Goal: Information Seeking & Learning: Obtain resource

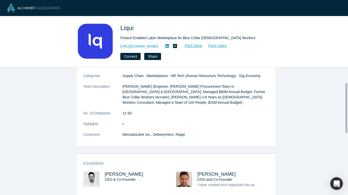
scroll to position [25, 0]
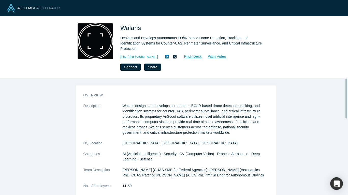
click at [133, 56] on link "[URL][DOMAIN_NAME]" at bounding box center [139, 56] width 38 height 5
click at [168, 57] on icon at bounding box center [167, 57] width 4 height 4
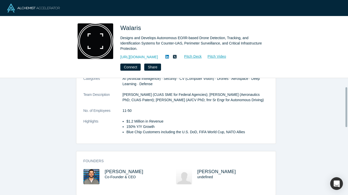
scroll to position [25, 0]
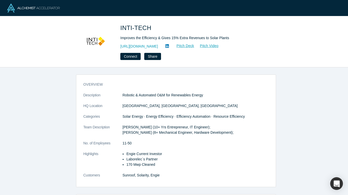
click at [130, 47] on link "https://www.inti-tech.com" at bounding box center [139, 46] width 38 height 5
click at [169, 46] on icon at bounding box center [167, 46] width 4 height 4
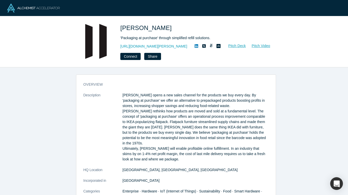
click at [140, 46] on link "[URL][DOMAIN_NAME][PERSON_NAME]" at bounding box center [153, 46] width 67 height 5
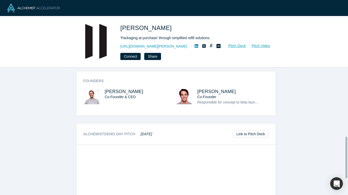
scroll to position [262, 0]
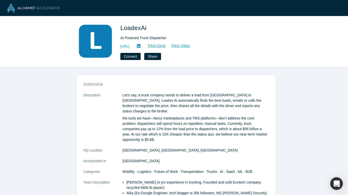
drag, startPoint x: 134, startPoint y: 45, endPoint x: 208, endPoint y: 4, distance: 84.9
click at [129, 45] on link "https://loadex.ai" at bounding box center [124, 46] width 9 height 5
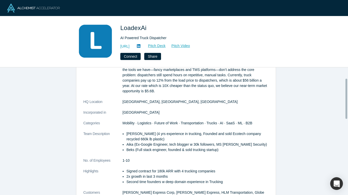
scroll to position [51, 0]
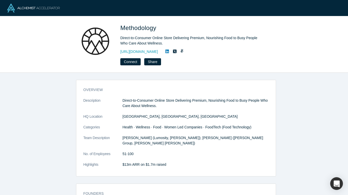
click at [150, 52] on link "https://www.gomethodology.com" at bounding box center [139, 51] width 38 height 5
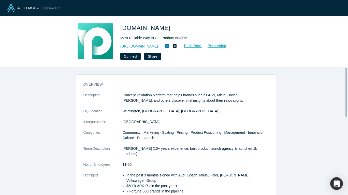
click at [135, 47] on link "https://prelaunch.com/" at bounding box center [139, 46] width 38 height 5
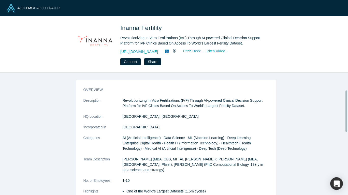
scroll to position [51, 0]
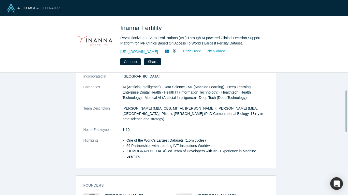
click at [138, 50] on link "[URL][DOMAIN_NAME]" at bounding box center [139, 51] width 38 height 5
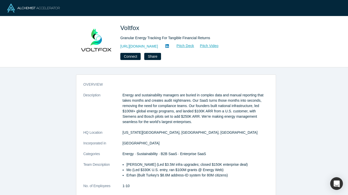
click at [142, 47] on link "http://www.voltfox.io" at bounding box center [139, 46] width 38 height 5
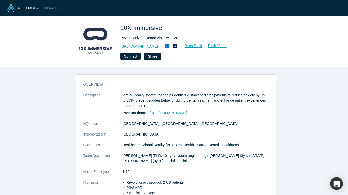
click at [146, 48] on link "https://www.10ximmersive.com/dental" at bounding box center [139, 46] width 38 height 5
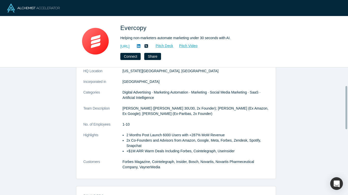
scroll to position [76, 0]
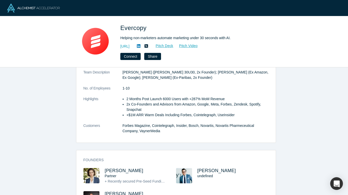
click at [129, 46] on link "[URL]" at bounding box center [124, 46] width 9 height 5
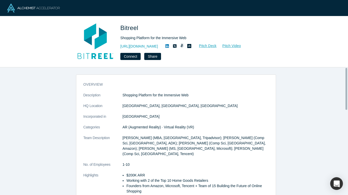
click at [130, 46] on link "https://www.bitreel.com/" at bounding box center [139, 46] width 38 height 5
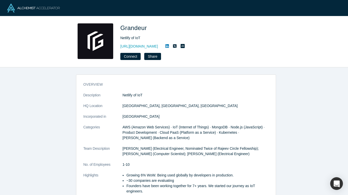
click at [137, 45] on link "[URL][DOMAIN_NAME]" at bounding box center [139, 46] width 38 height 5
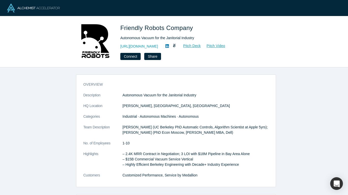
click at [151, 46] on link "https://www.friendlyrobots.co/" at bounding box center [139, 46] width 38 height 5
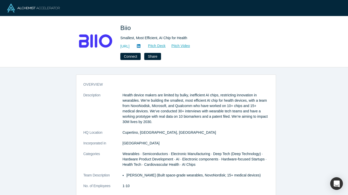
click at [129, 45] on link "[URL]" at bounding box center [124, 46] width 9 height 5
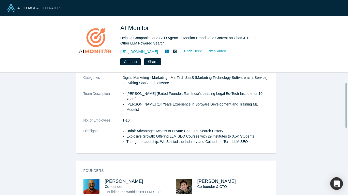
scroll to position [25, 0]
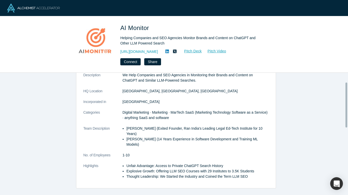
click at [139, 52] on link "[URL][DOMAIN_NAME]" at bounding box center [139, 51] width 38 height 5
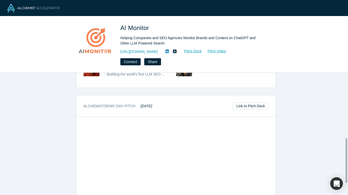
scroll to position [76, 0]
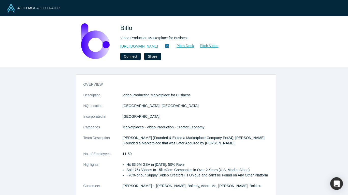
click at [133, 48] on link "[URL][DOMAIN_NAME]" at bounding box center [139, 46] width 38 height 5
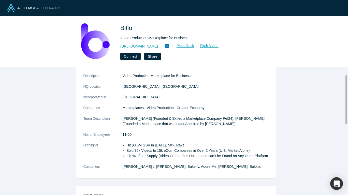
scroll to position [25, 0]
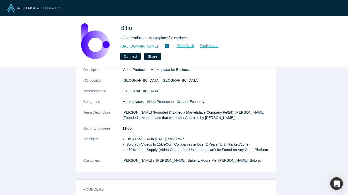
click at [165, 45] on icon at bounding box center [167, 46] width 4 height 4
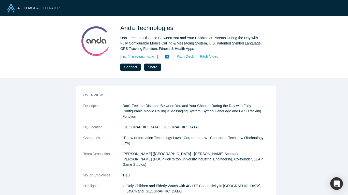
click at [141, 55] on link "[URL][DOMAIN_NAME]" at bounding box center [139, 56] width 38 height 5
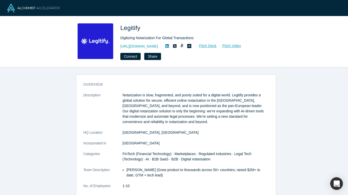
click at [143, 46] on link "[URL][DOMAIN_NAME]" at bounding box center [139, 46] width 38 height 5
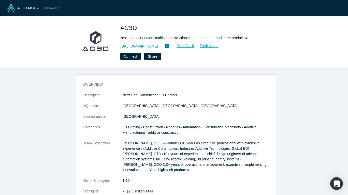
click at [140, 44] on link "[URL][DOMAIN_NAME]" at bounding box center [139, 46] width 38 height 5
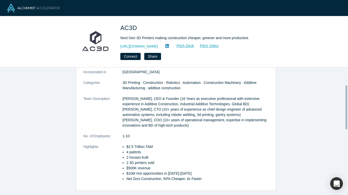
scroll to position [51, 0]
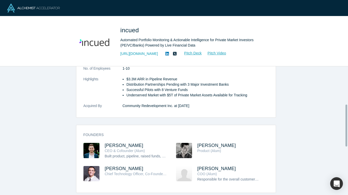
scroll to position [102, 0]
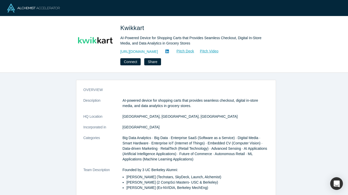
click at [146, 54] on link "https://www.kwikkart.co" at bounding box center [139, 51] width 38 height 5
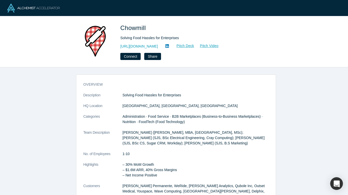
click at [140, 48] on link "[URL][DOMAIN_NAME]" at bounding box center [139, 46] width 38 height 5
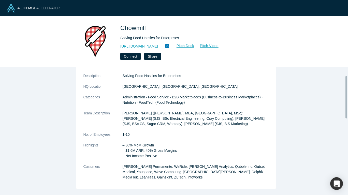
scroll to position [25, 0]
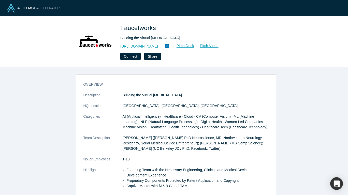
click at [131, 47] on link "http://faucet.works" at bounding box center [139, 46] width 38 height 5
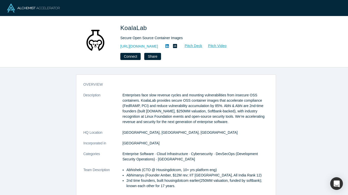
click at [145, 45] on link "[URL][DOMAIN_NAME]" at bounding box center [139, 46] width 38 height 5
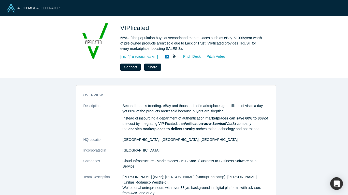
click at [139, 56] on link "http://www.vipficated.com" at bounding box center [139, 56] width 38 height 5
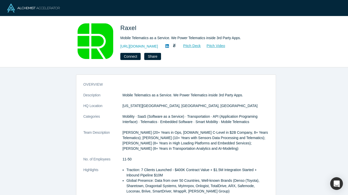
click at [148, 46] on link "[URL][DOMAIN_NAME]" at bounding box center [139, 46] width 38 height 5
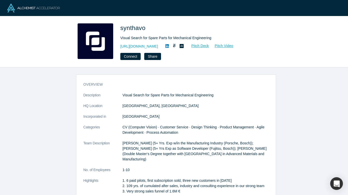
click at [138, 47] on link "https://synthavo.eu" at bounding box center [139, 46] width 38 height 5
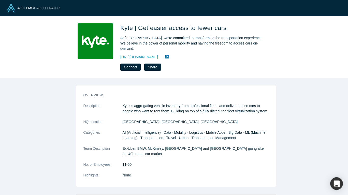
click at [136, 54] on link "https://drivekyte.com" at bounding box center [139, 56] width 38 height 5
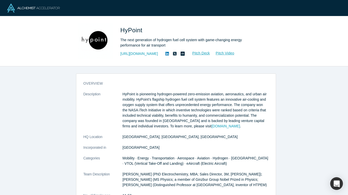
drag, startPoint x: 0, startPoint y: 0, endPoint x: 137, endPoint y: 53, distance: 147.3
click at [137, 53] on link "[URL][DOMAIN_NAME]" at bounding box center [139, 53] width 38 height 5
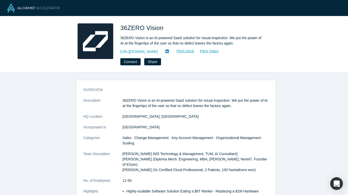
click at [144, 52] on link "[URL][DOMAIN_NAME]" at bounding box center [139, 51] width 38 height 5
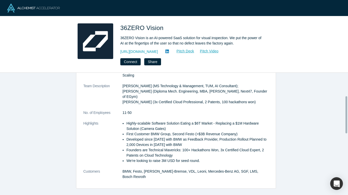
scroll to position [76, 0]
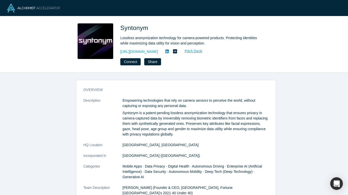
click at [145, 51] on link "https://www.syntonym.com/" at bounding box center [139, 51] width 38 height 5
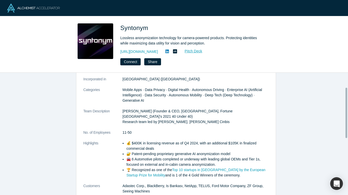
scroll to position [25, 0]
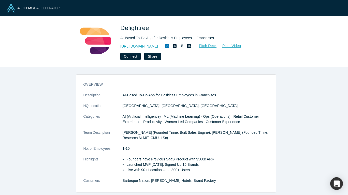
click at [145, 44] on link "https://www.delightree.com" at bounding box center [139, 46] width 38 height 5
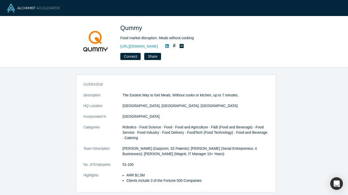
click at [150, 47] on link "[URL][DOMAIN_NAME]" at bounding box center [139, 46] width 38 height 5
click at [169, 47] on icon at bounding box center [167, 46] width 4 height 4
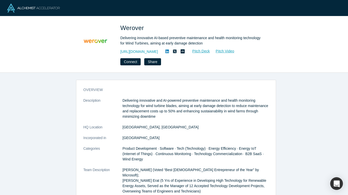
click at [140, 50] on link "[URL][DOMAIN_NAME]" at bounding box center [139, 51] width 38 height 5
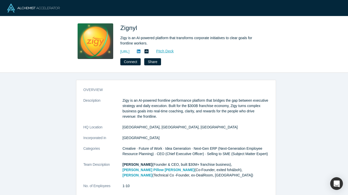
drag, startPoint x: 0, startPoint y: 0, endPoint x: 133, endPoint y: 52, distance: 142.6
click at [129, 52] on link "[URL]" at bounding box center [124, 51] width 9 height 5
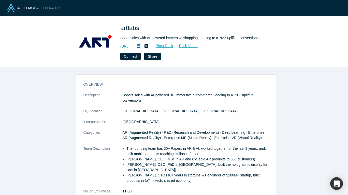
click at [129, 45] on link "[URL]" at bounding box center [124, 46] width 9 height 5
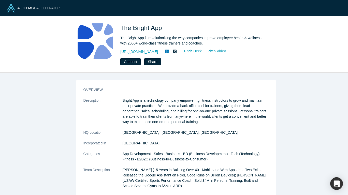
drag, startPoint x: 148, startPoint y: 50, endPoint x: 197, endPoint y: 3, distance: 67.8
click at [148, 50] on link "[URL][DOMAIN_NAME]" at bounding box center [139, 51] width 38 height 5
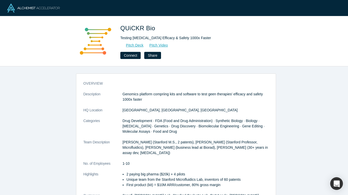
click at [134, 46] on link "Pitch Deck" at bounding box center [131, 45] width 23 height 6
click at [132, 45] on link "Pitch Deck" at bounding box center [131, 45] width 23 height 6
click at [154, 46] on link "Pitch Video" at bounding box center [156, 45] width 24 height 6
